Goal: Task Accomplishment & Management: Manage account settings

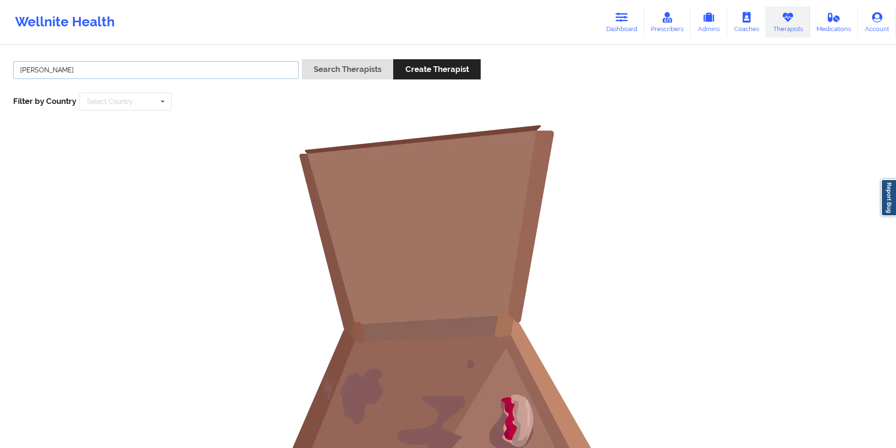
click at [216, 71] on input "[PERSON_NAME]" at bounding box center [156, 70] width 286 height 18
drag, startPoint x: 0, startPoint y: 0, endPoint x: 216, endPoint y: 71, distance: 227.3
click at [216, 71] on input "[PERSON_NAME]" at bounding box center [156, 70] width 286 height 18
paste input "[PERSON_NAME]"
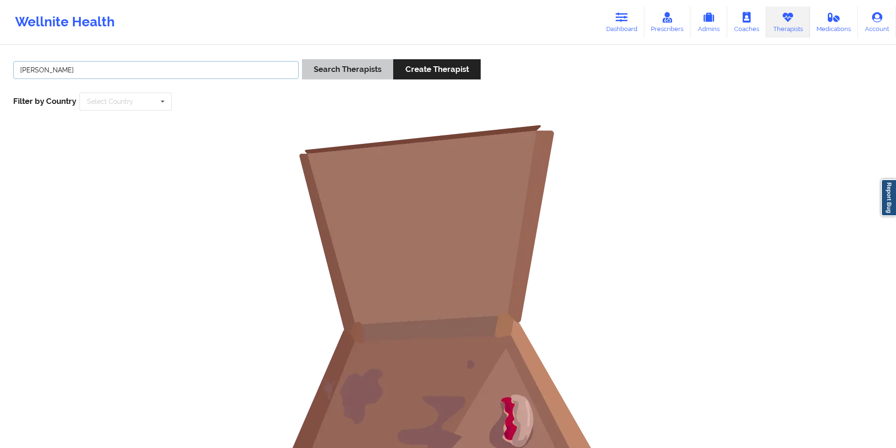
type input "[PERSON_NAME]"
click at [373, 66] on button "Search Therapists" at bounding box center [347, 69] width 91 height 20
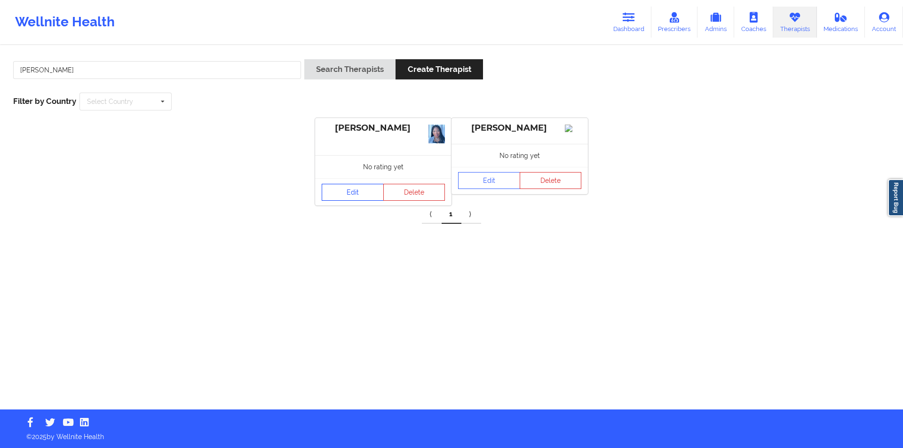
click at [356, 191] on link "Edit" at bounding box center [353, 192] width 62 height 17
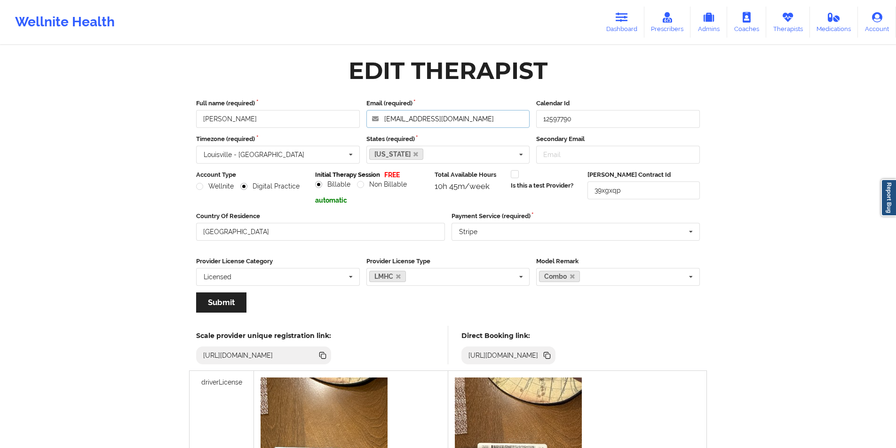
drag, startPoint x: 490, startPoint y: 120, endPoint x: 383, endPoint y: 117, distance: 107.3
click at [383, 117] on input "[EMAIL_ADDRESS][DOMAIN_NAME]" at bounding box center [448, 119] width 164 height 18
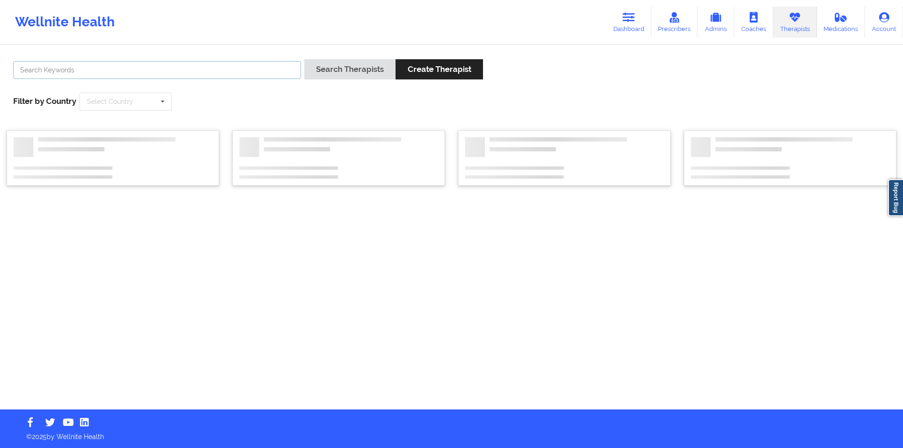
click at [128, 70] on input "text" at bounding box center [157, 70] width 288 height 18
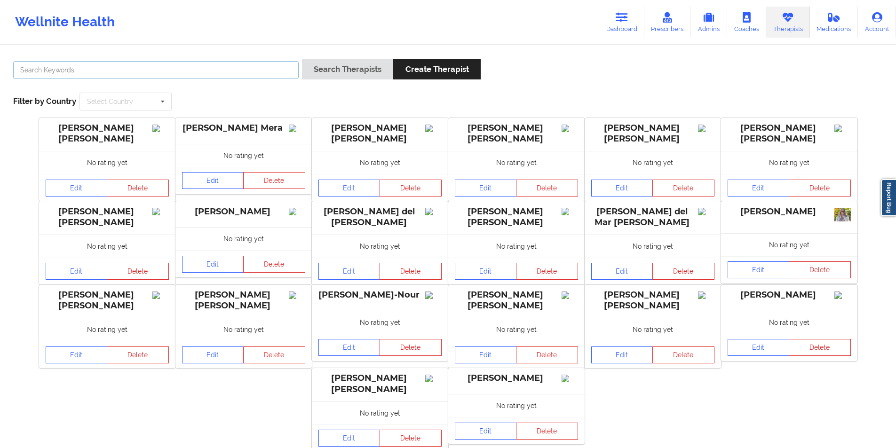
paste input "[PERSON_NAME]"
type input "[PERSON_NAME]"
click at [351, 69] on button "Search Therapists" at bounding box center [347, 69] width 91 height 20
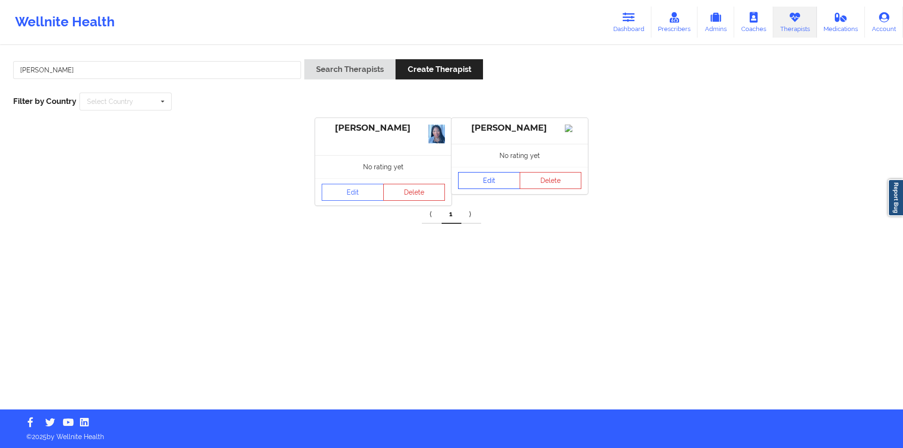
click at [496, 189] on link "Edit" at bounding box center [489, 180] width 62 height 17
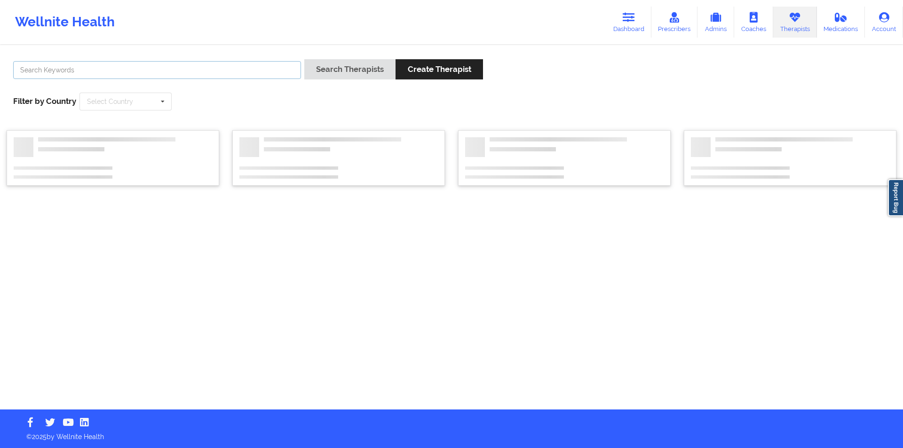
click at [103, 69] on input "text" at bounding box center [157, 70] width 288 height 18
paste input "[PERSON_NAME]"
click at [351, 69] on button "Search Therapists" at bounding box center [349, 69] width 91 height 20
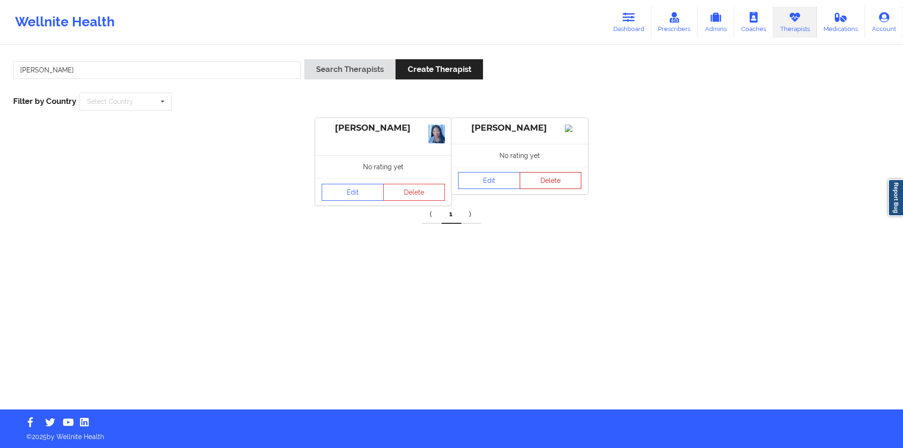
click at [560, 189] on button "Delete" at bounding box center [551, 180] width 62 height 17
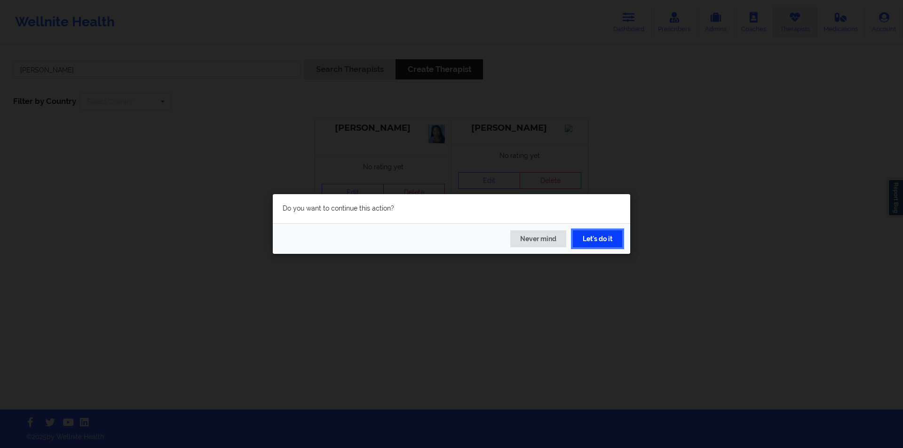
click at [599, 239] on button "Let's do it" at bounding box center [597, 239] width 49 height 17
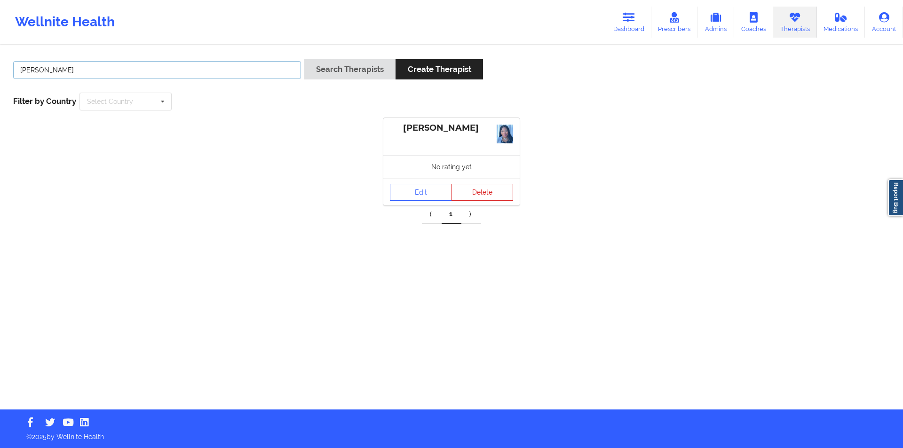
click at [85, 70] on input "[PERSON_NAME]" at bounding box center [157, 70] width 288 height 18
type input "[PERSON_NAME]"
click at [343, 67] on button "Search Therapists" at bounding box center [349, 69] width 91 height 20
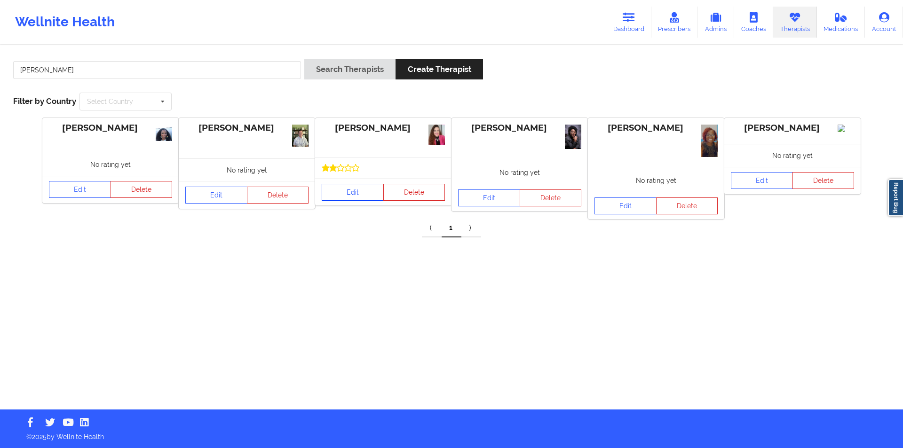
click at [346, 192] on link "Edit" at bounding box center [353, 192] width 62 height 17
